Goal: Task Accomplishment & Management: Complete application form

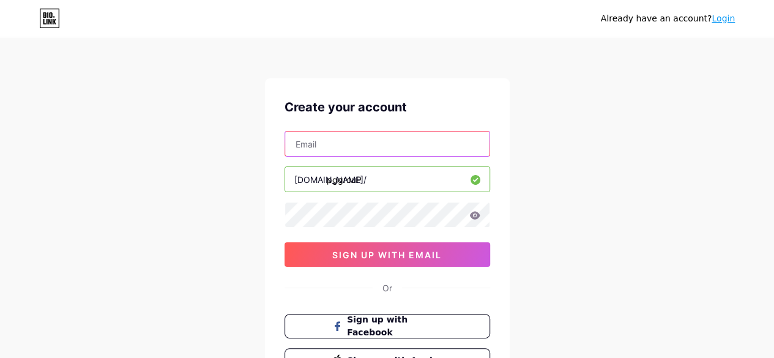
click at [435, 143] on input "text" at bounding box center [387, 144] width 204 height 24
type input "[EMAIL_ADDRESS][DOMAIN_NAME]"
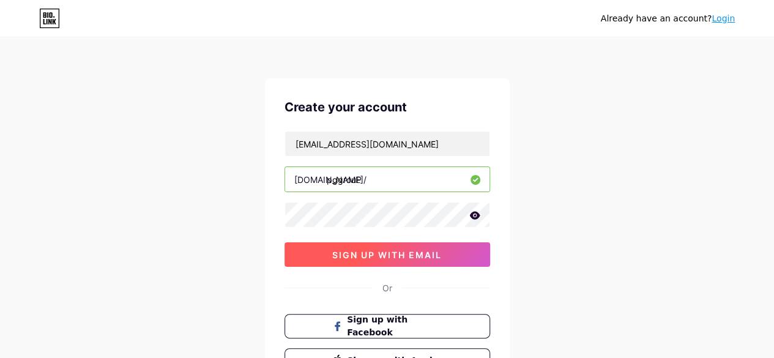
click at [431, 258] on span "sign up with email" at bounding box center [387, 255] width 110 height 10
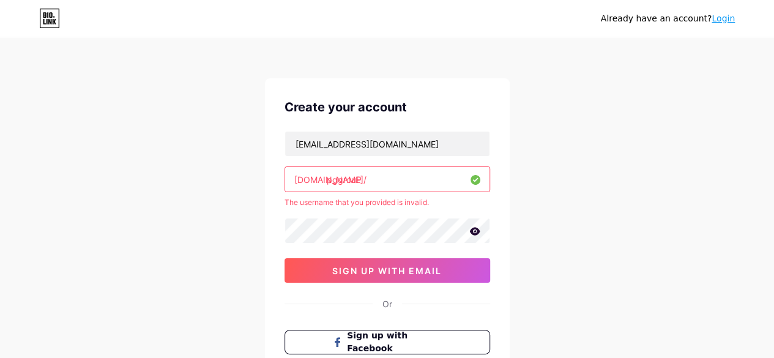
click at [473, 233] on icon at bounding box center [474, 231] width 10 height 8
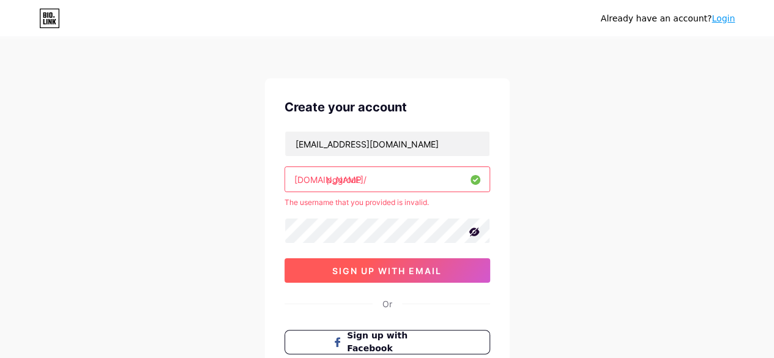
click at [455, 264] on button "sign up with email" at bounding box center [388, 270] width 206 height 24
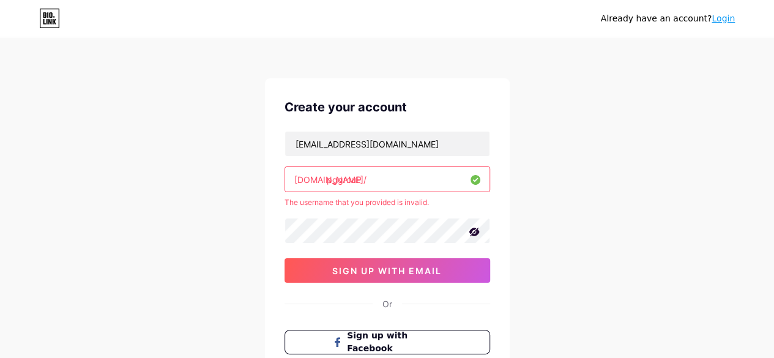
click at [425, 172] on input "pggrouP" at bounding box center [387, 179] width 204 height 24
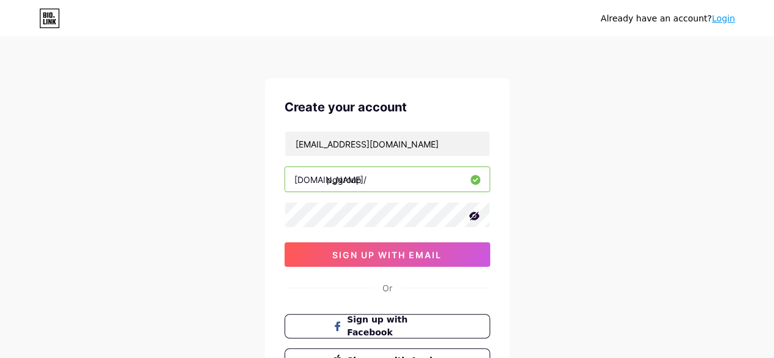
click at [333, 178] on input "pggroup" at bounding box center [387, 179] width 204 height 24
type input "p"
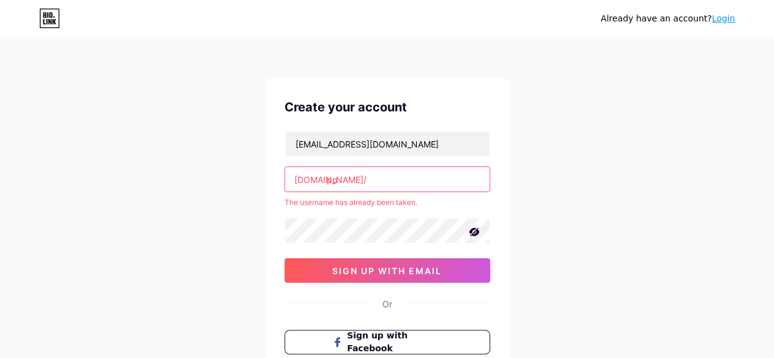
type input "p"
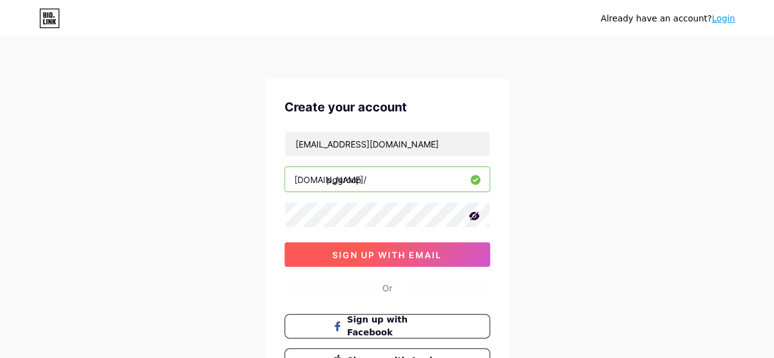
type input "pggroup"
click at [457, 249] on button "sign up with email" at bounding box center [388, 254] width 206 height 24
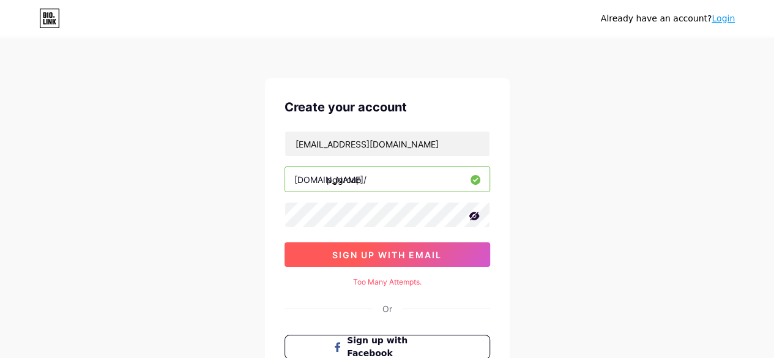
click at [413, 246] on button "sign up with email" at bounding box center [388, 254] width 206 height 24
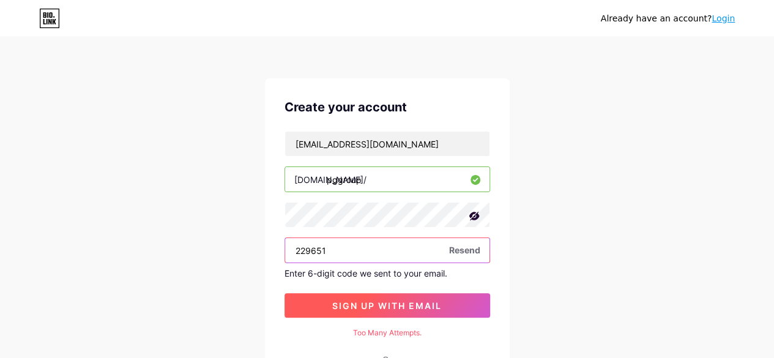
type input "229651"
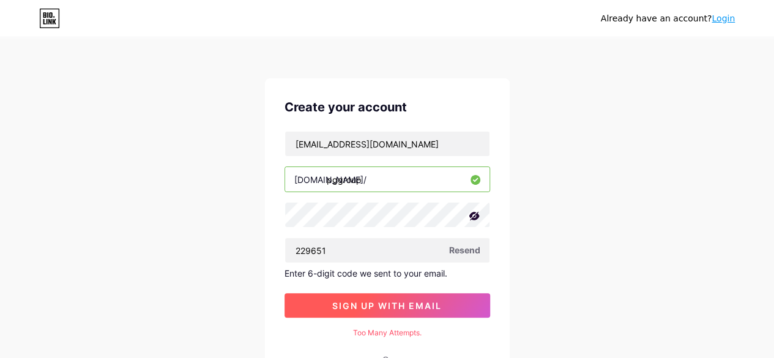
click at [362, 297] on button "sign up with email" at bounding box center [388, 305] width 206 height 24
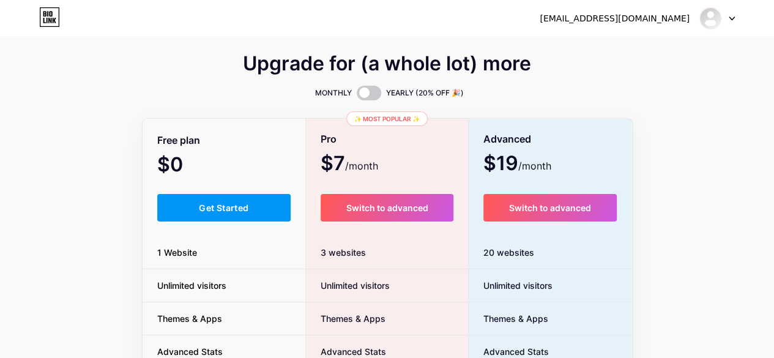
click at [237, 193] on div "Free plan $0 /month Get Started 1 Website Unlimited visitors Themes & Apps Adva…" at bounding box center [224, 336] width 163 height 432
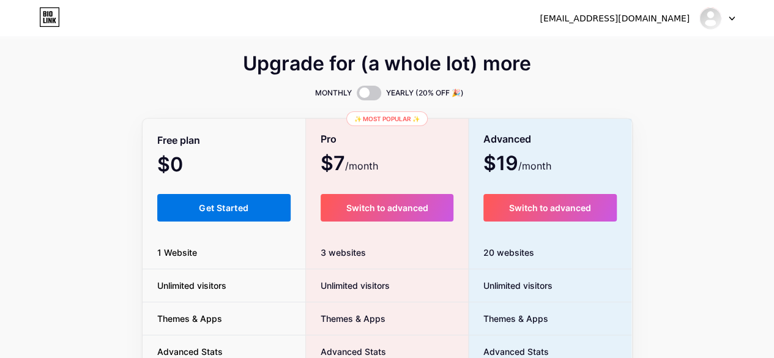
click at [237, 208] on span "Get Started" at bounding box center [224, 208] width 50 height 10
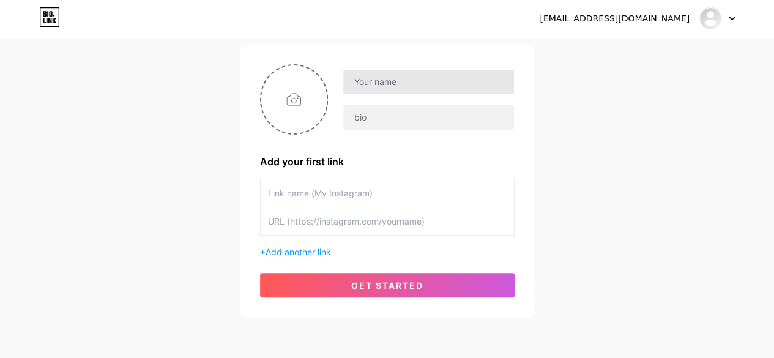
scroll to position [61, 0]
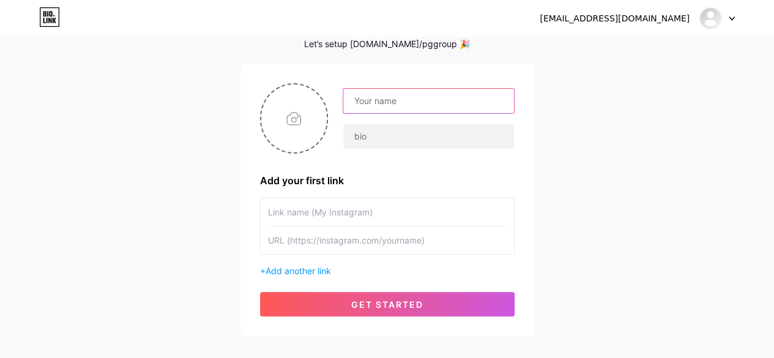
click at [432, 102] on input "text" at bounding box center [428, 101] width 170 height 24
type input "[PERSON_NAME]"
click at [361, 242] on input "text" at bounding box center [387, 240] width 239 height 28
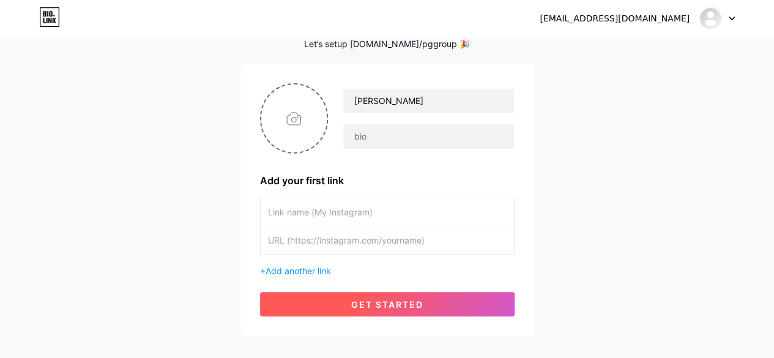
click at [386, 304] on span "get started" at bounding box center [387, 304] width 72 height 10
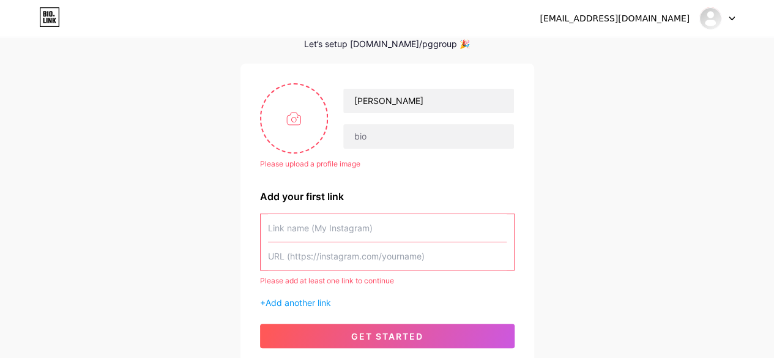
click at [386, 231] on input "text" at bounding box center [387, 228] width 239 height 28
click at [387, 256] on input "text" at bounding box center [387, 256] width 239 height 28
click at [328, 302] on span "Add another link" at bounding box center [298, 302] width 65 height 10
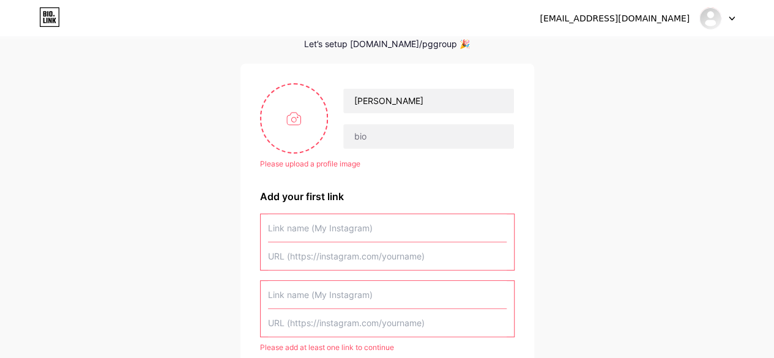
click at [374, 250] on input "text" at bounding box center [387, 256] width 239 height 28
click at [377, 243] on input "text" at bounding box center [387, 256] width 239 height 28
click at [382, 236] on input "text" at bounding box center [387, 228] width 239 height 28
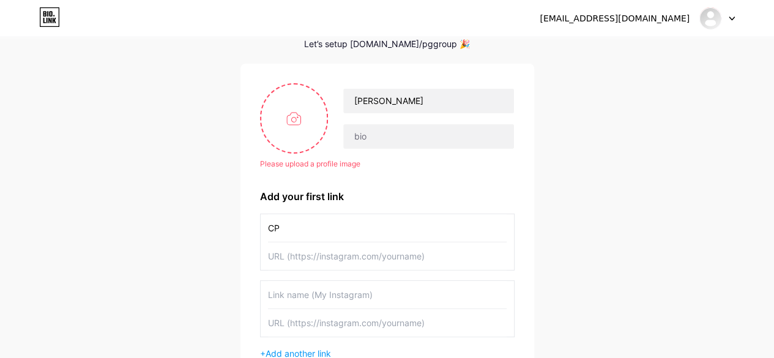
type input "C"
type input "PG Group"
click at [305, 121] on input "file" at bounding box center [294, 118] width 66 height 68
click at [302, 112] on input "file" at bounding box center [294, 118] width 66 height 68
type input "C:\fakepath\download.png"
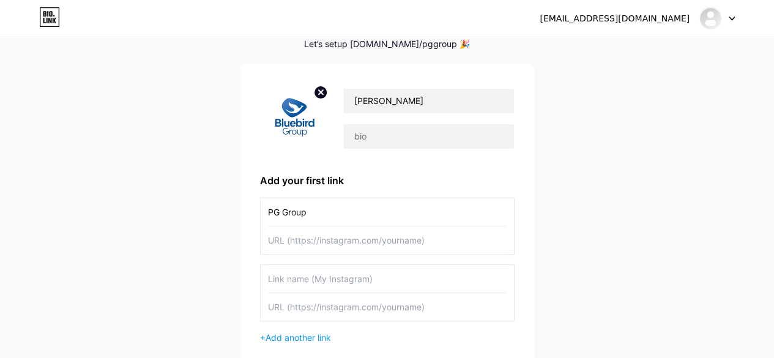
scroll to position [122, 0]
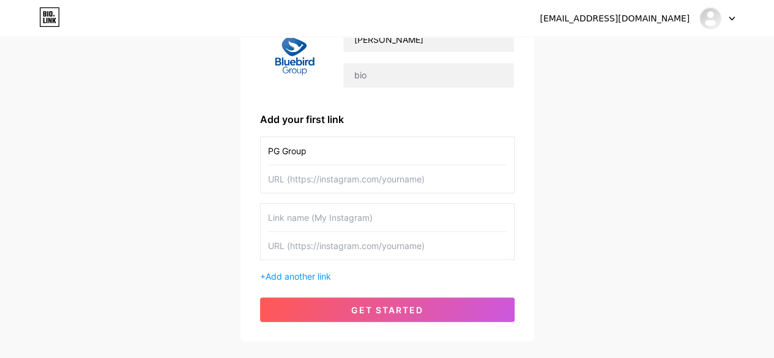
click at [379, 308] on span "get started" at bounding box center [387, 310] width 72 height 10
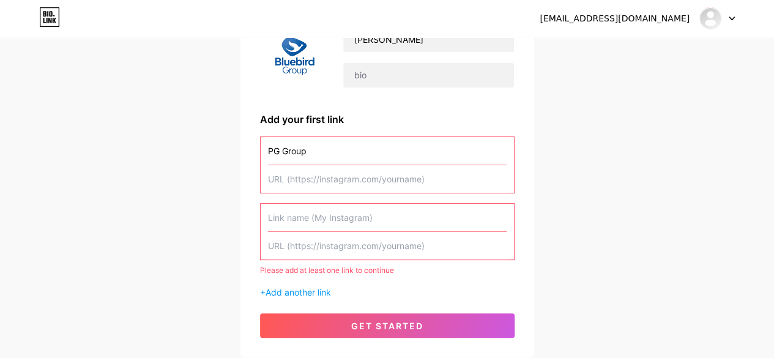
click at [410, 176] on input "text" at bounding box center [387, 179] width 239 height 28
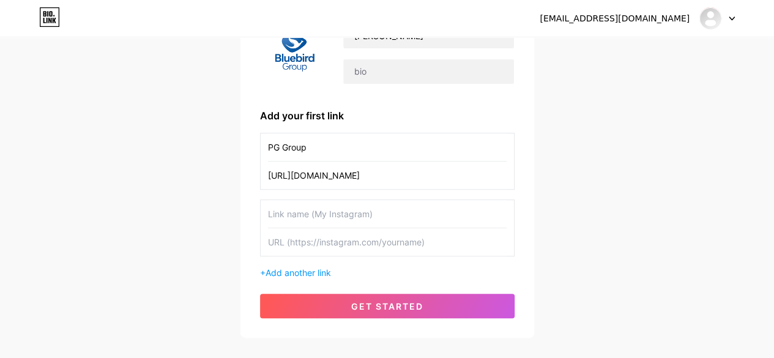
scroll to position [184, 0]
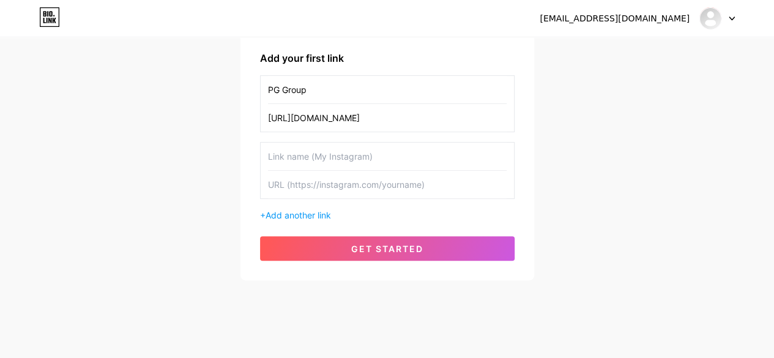
type input "[URL][DOMAIN_NAME]"
click at [456, 266] on div "[PERSON_NAME] Add your first link PG Group [URL][DOMAIN_NAME] + Add another lin…" at bounding box center [388, 110] width 294 height 339
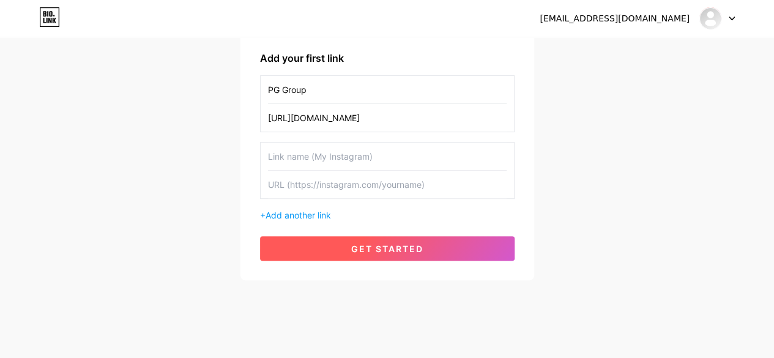
click at [465, 243] on button "get started" at bounding box center [387, 248] width 255 height 24
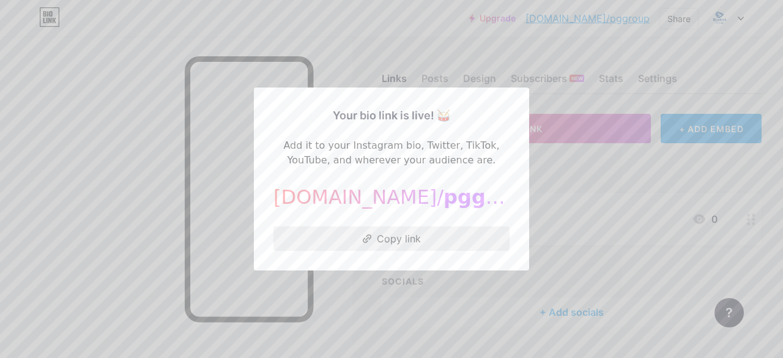
click at [482, 234] on button "Copy link" at bounding box center [392, 238] width 236 height 24
click at [555, 205] on div at bounding box center [391, 179] width 783 height 358
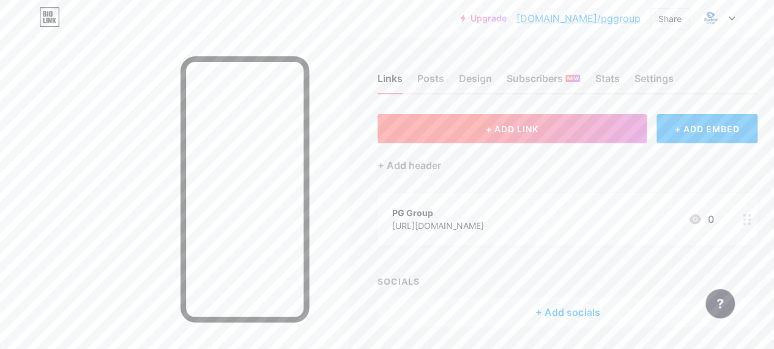
click at [561, 124] on button "+ ADD LINK" at bounding box center [512, 128] width 269 height 29
